Goal: Find specific page/section: Find specific page/section

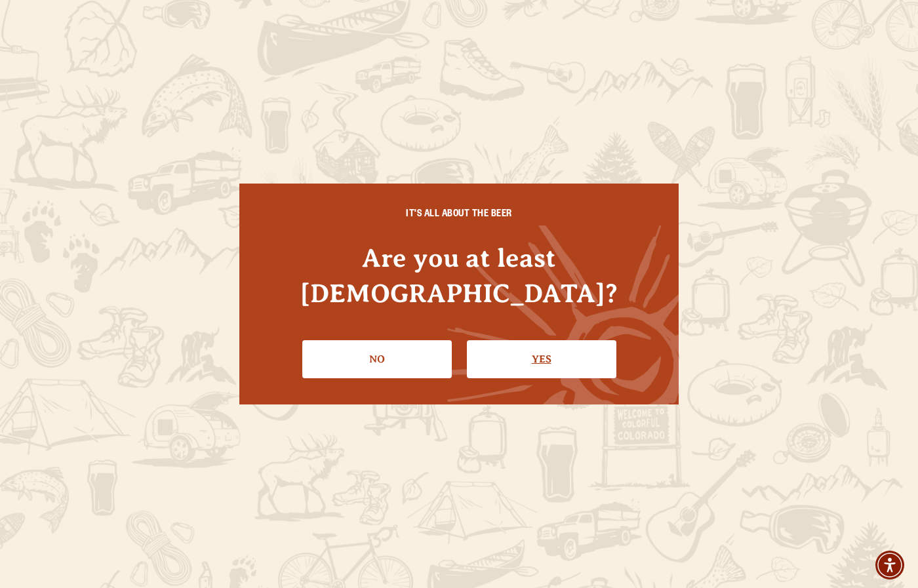
click at [526, 349] on link "Yes" at bounding box center [541, 359] width 149 height 38
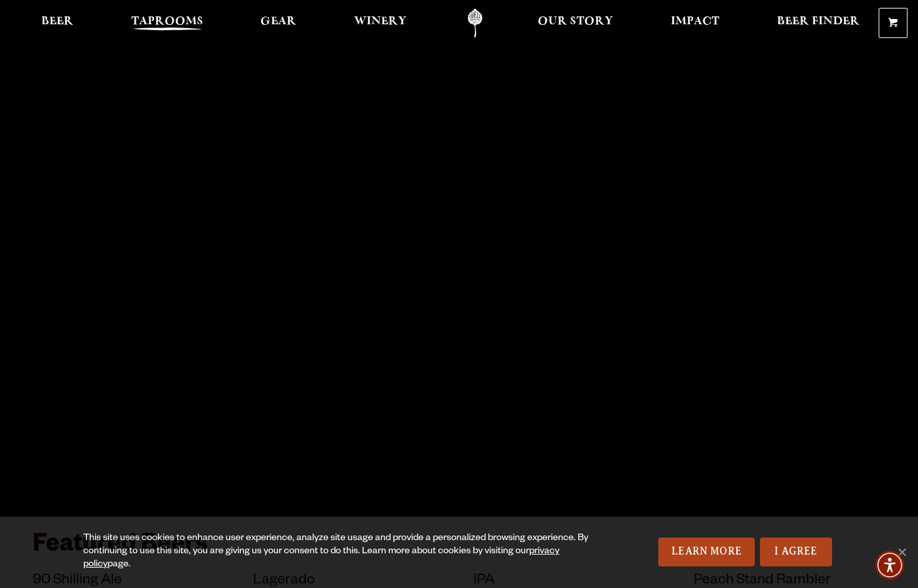
click at [201, 22] on span "Taprooms" at bounding box center [167, 21] width 72 height 10
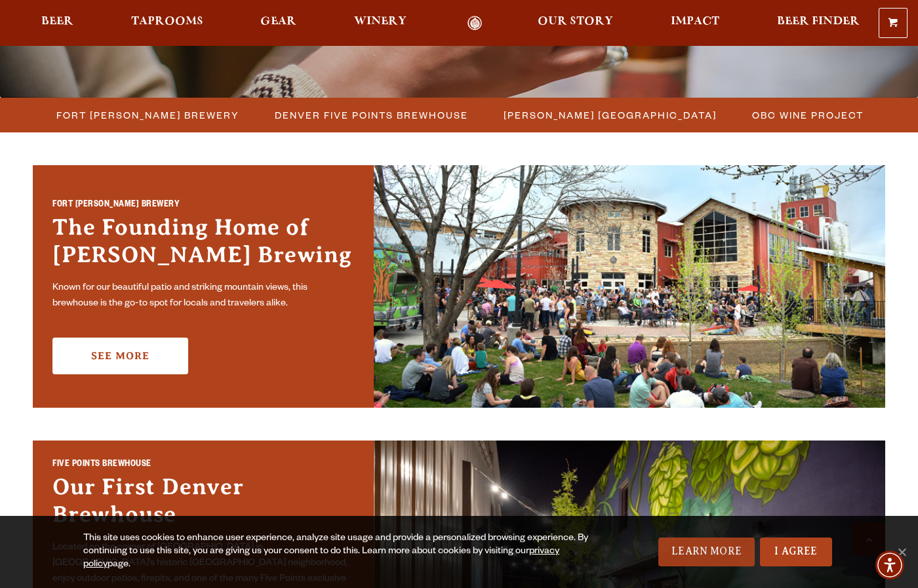
scroll to position [330, 0]
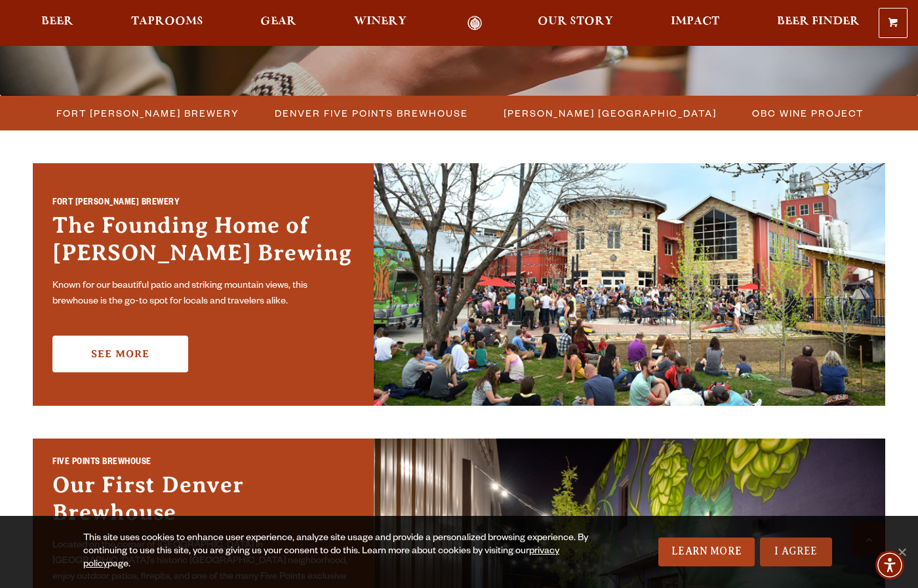
drag, startPoint x: 798, startPoint y: 545, endPoint x: 783, endPoint y: 544, distance: 15.7
click at [798, 544] on link "I Agree" at bounding box center [796, 552] width 72 height 29
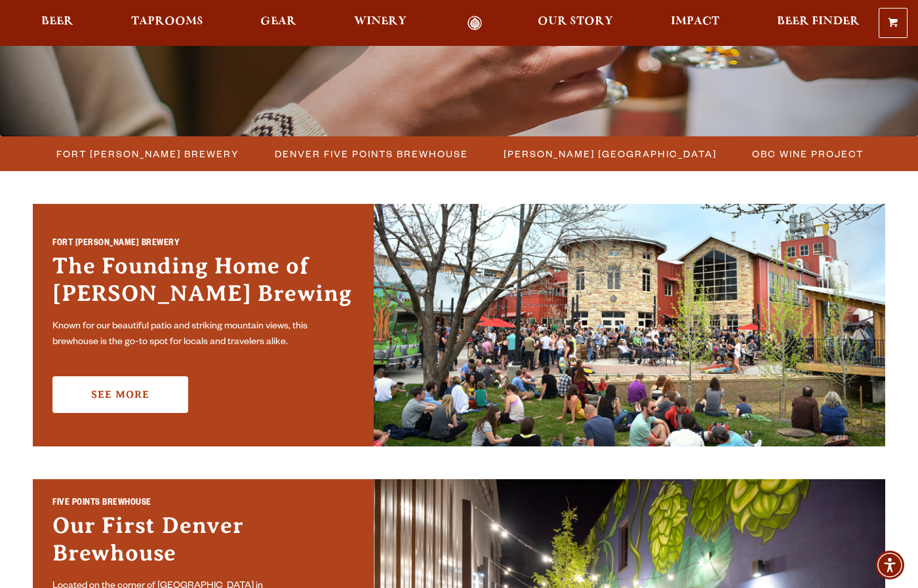
scroll to position [288, 0]
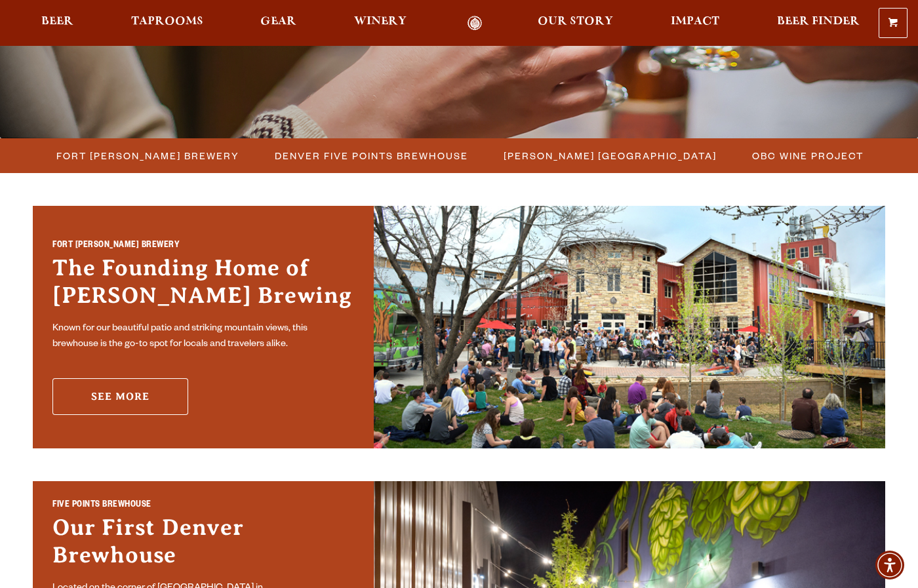
click at [142, 401] on link "See More" at bounding box center [120, 396] width 136 height 37
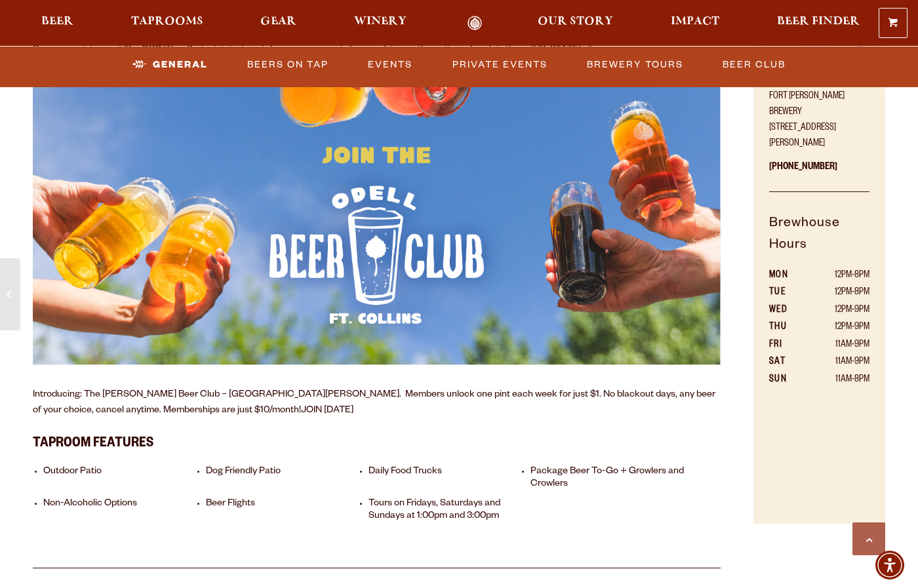
scroll to position [749, 0]
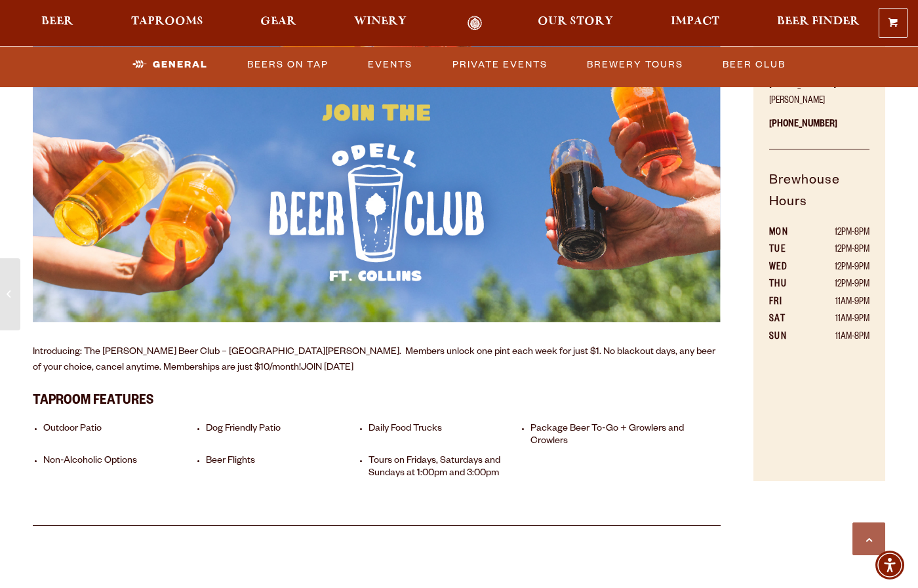
drag, startPoint x: 391, startPoint y: 61, endPoint x: 355, endPoint y: 145, distance: 91.3
click at [390, 62] on link "Events" at bounding box center [390, 64] width 55 height 30
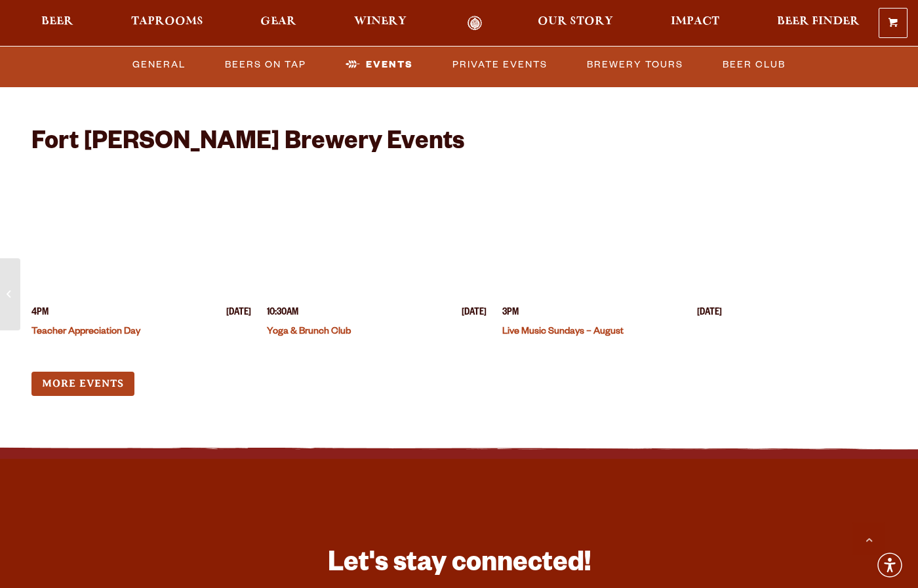
scroll to position [5012, 0]
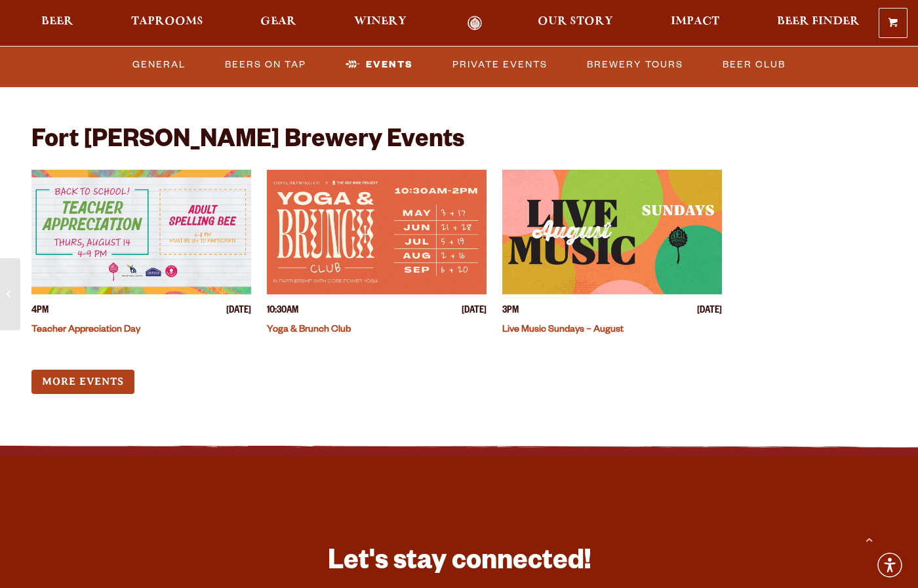
click at [138, 370] on div "More Events" at bounding box center [376, 382] width 690 height 24
click at [113, 370] on link "More Events" at bounding box center [82, 382] width 103 height 24
